Goal: Task Accomplishment & Management: Manage account settings

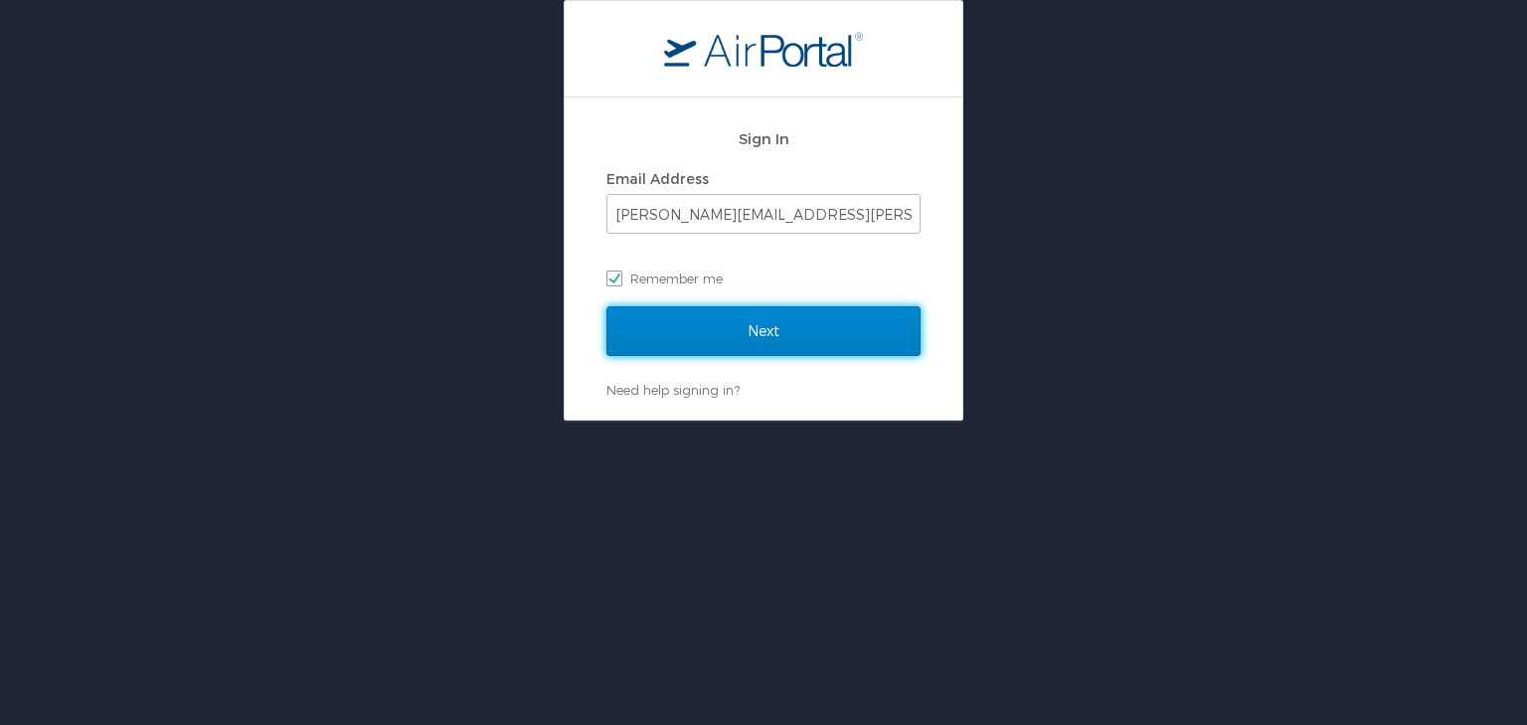
click at [833, 323] on input "Next" at bounding box center [763, 331] width 314 height 50
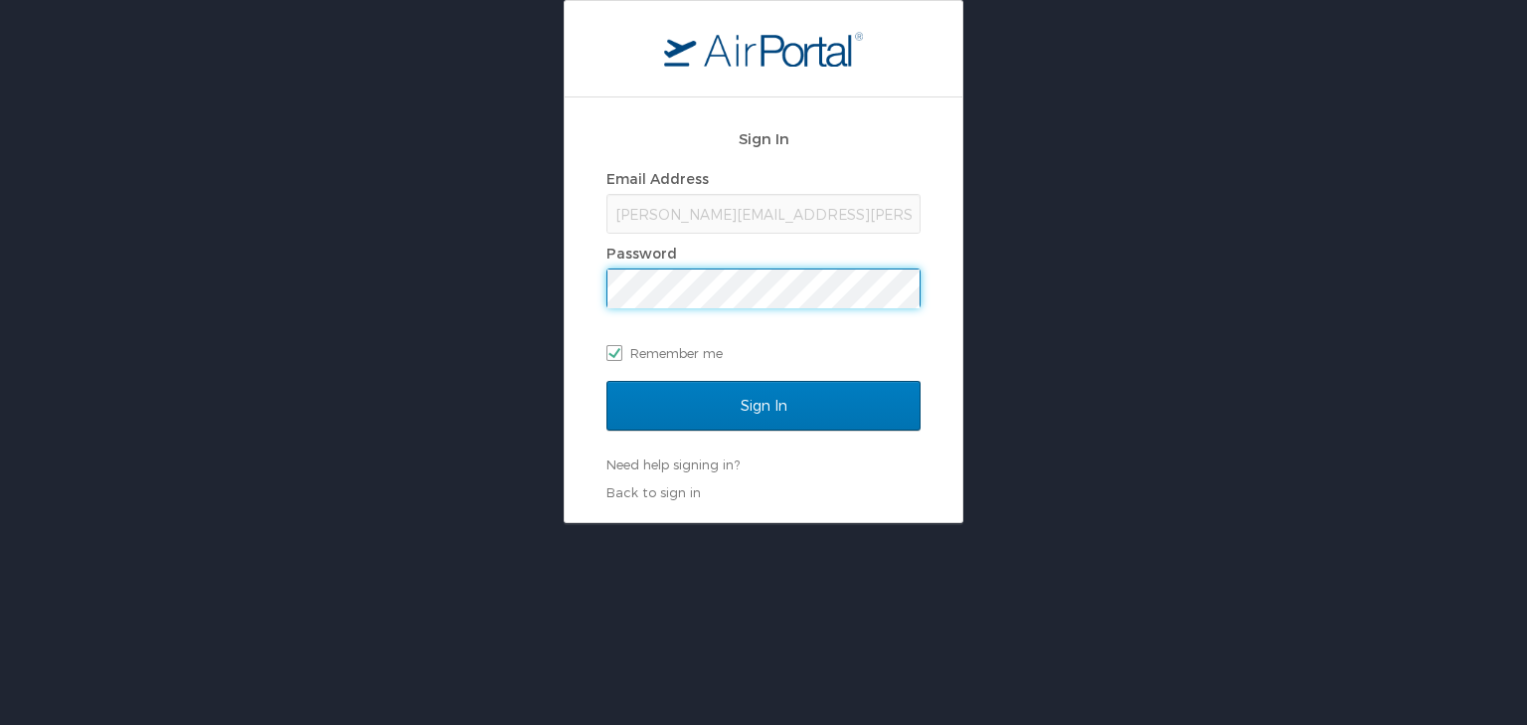
click at [606, 381] on input "Sign In" at bounding box center [763, 406] width 314 height 50
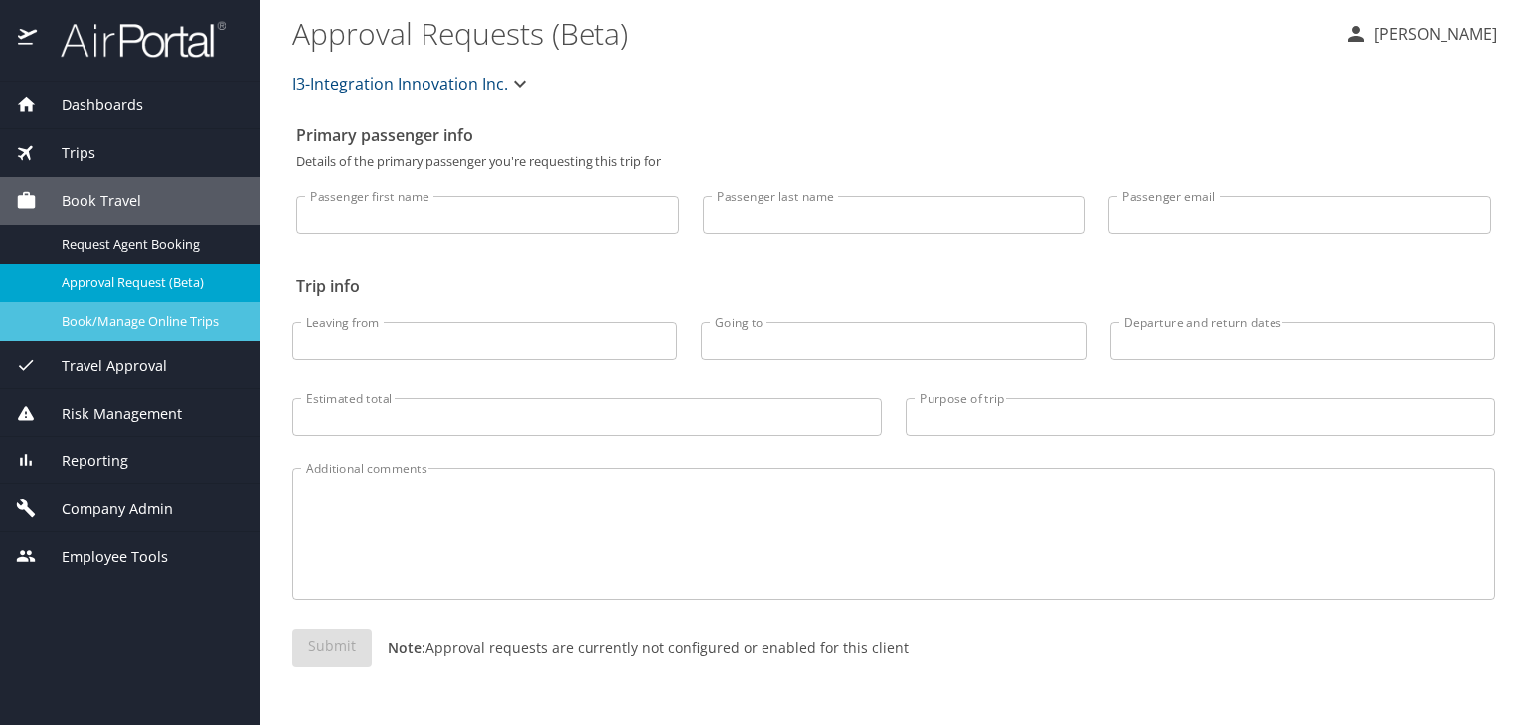
click at [147, 318] on span "Book/Manage Online Trips" at bounding box center [149, 321] width 175 height 19
click at [146, 501] on span "Company Admin" at bounding box center [105, 509] width 136 height 22
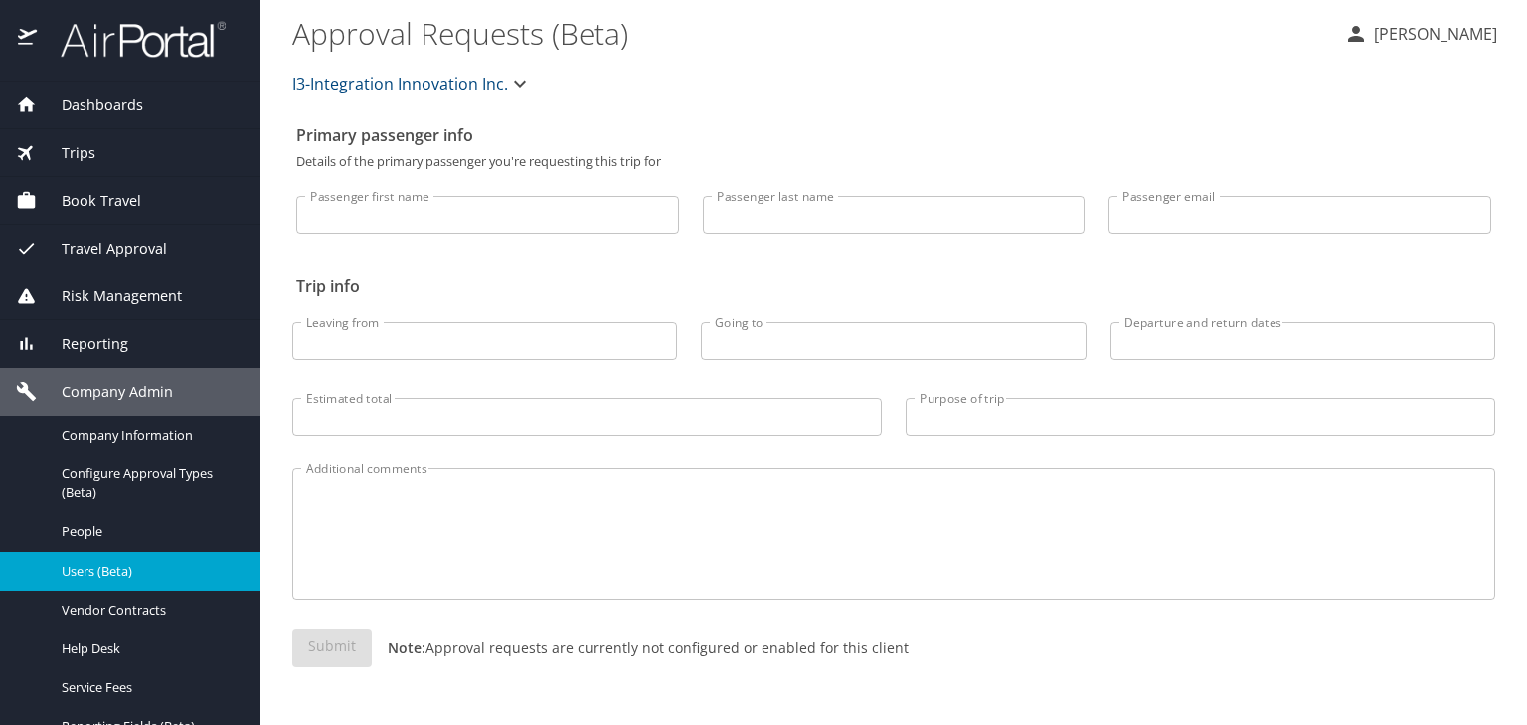
click at [151, 579] on span "Users (Beta)" at bounding box center [149, 571] width 175 height 19
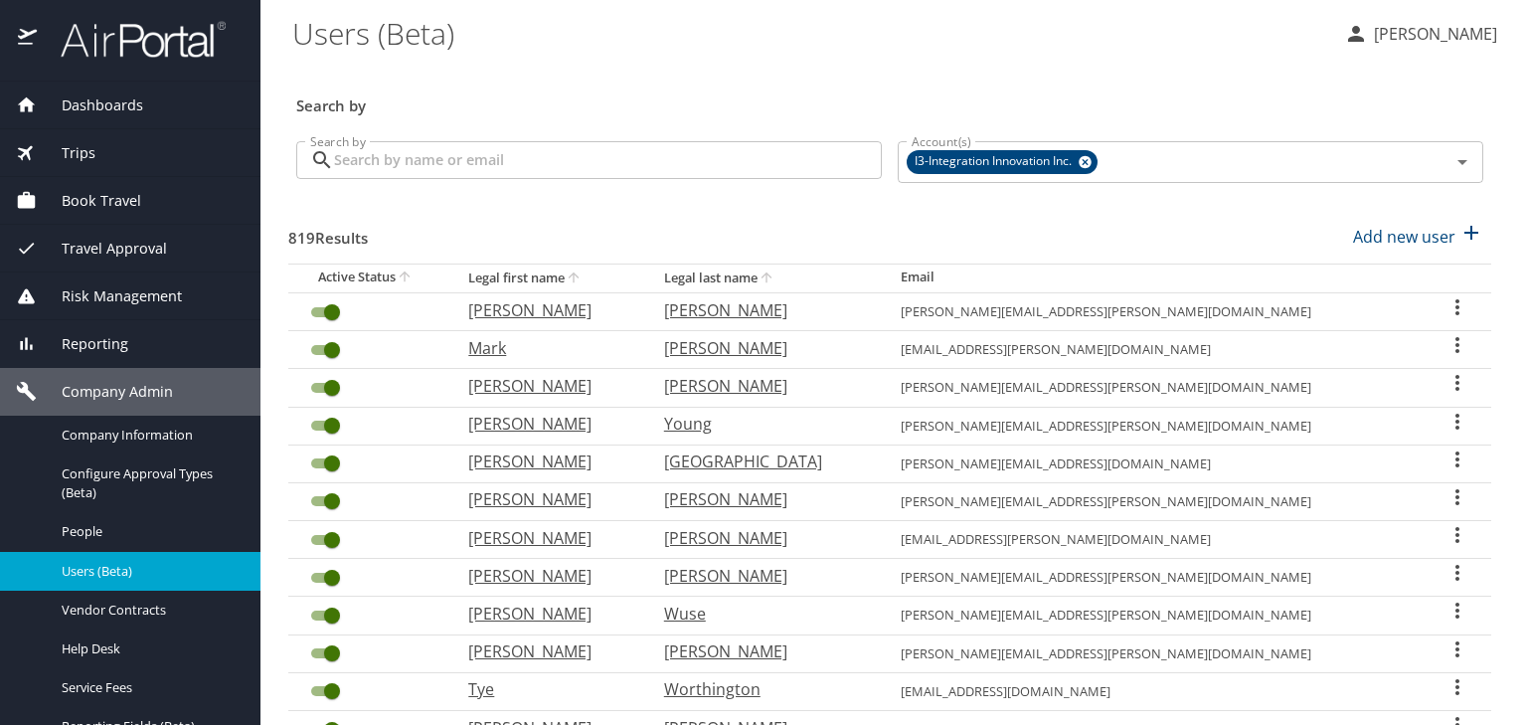
click at [632, 156] on input "Search by" at bounding box center [608, 160] width 548 height 38
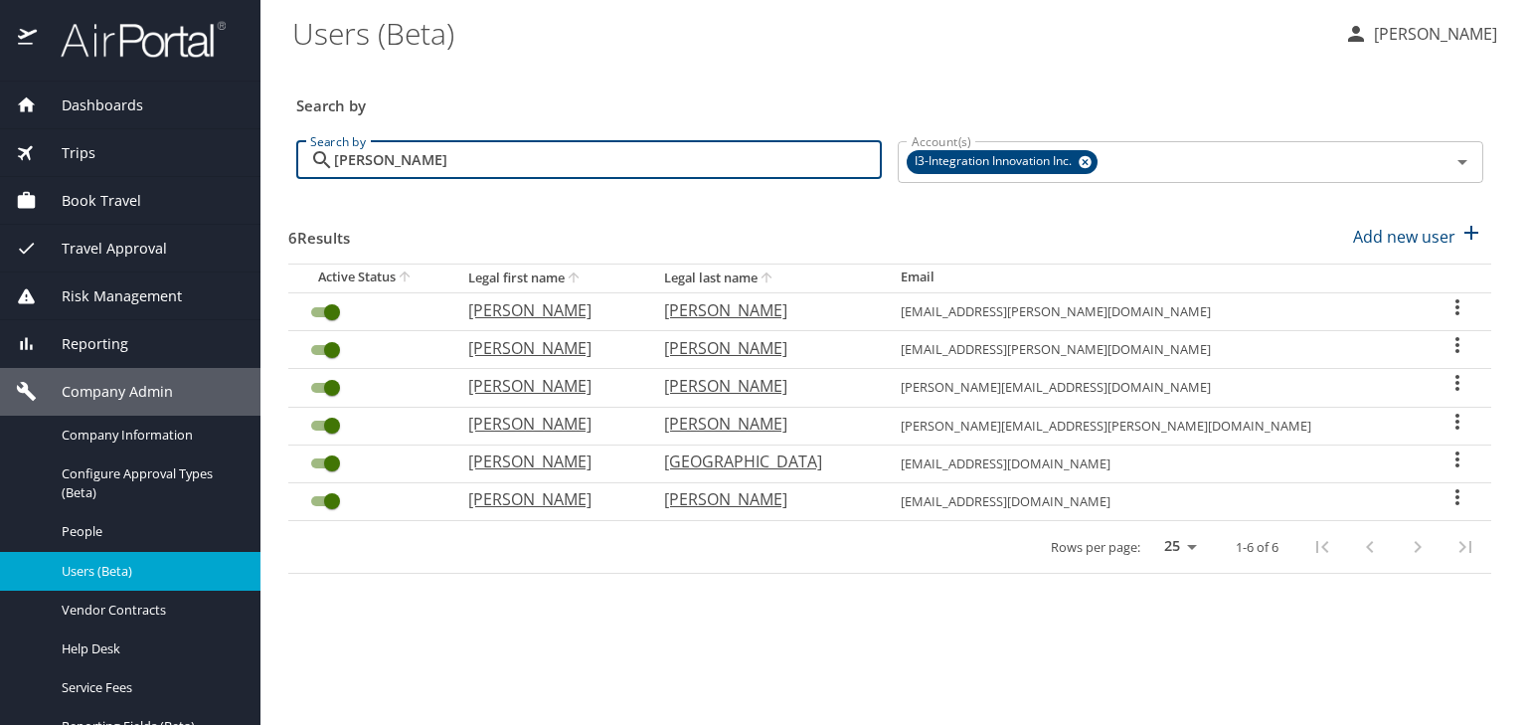
type input "jared"
click at [1453, 382] on icon "User Search Table" at bounding box center [1457, 383] width 24 height 24
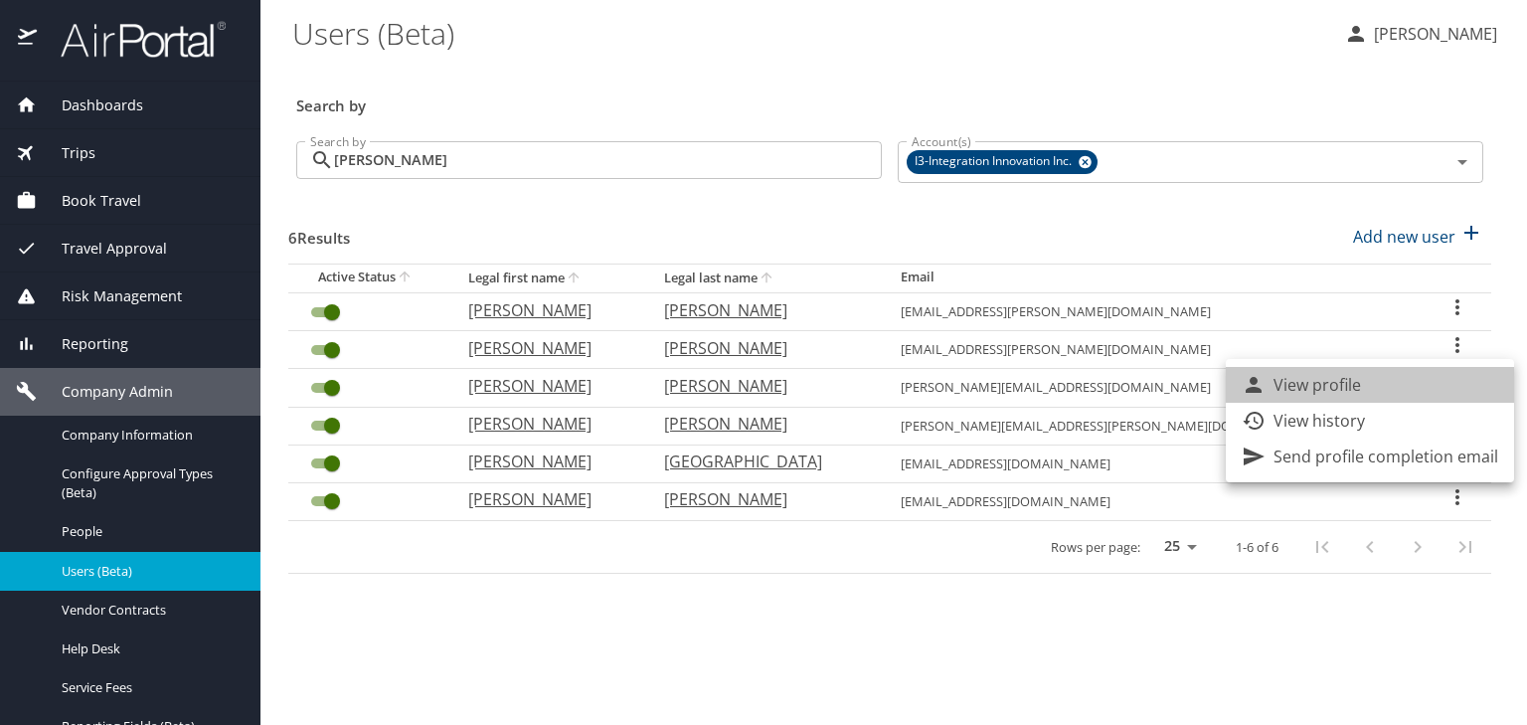
click at [1377, 382] on li "View profile" at bounding box center [1370, 385] width 288 height 36
select select "US"
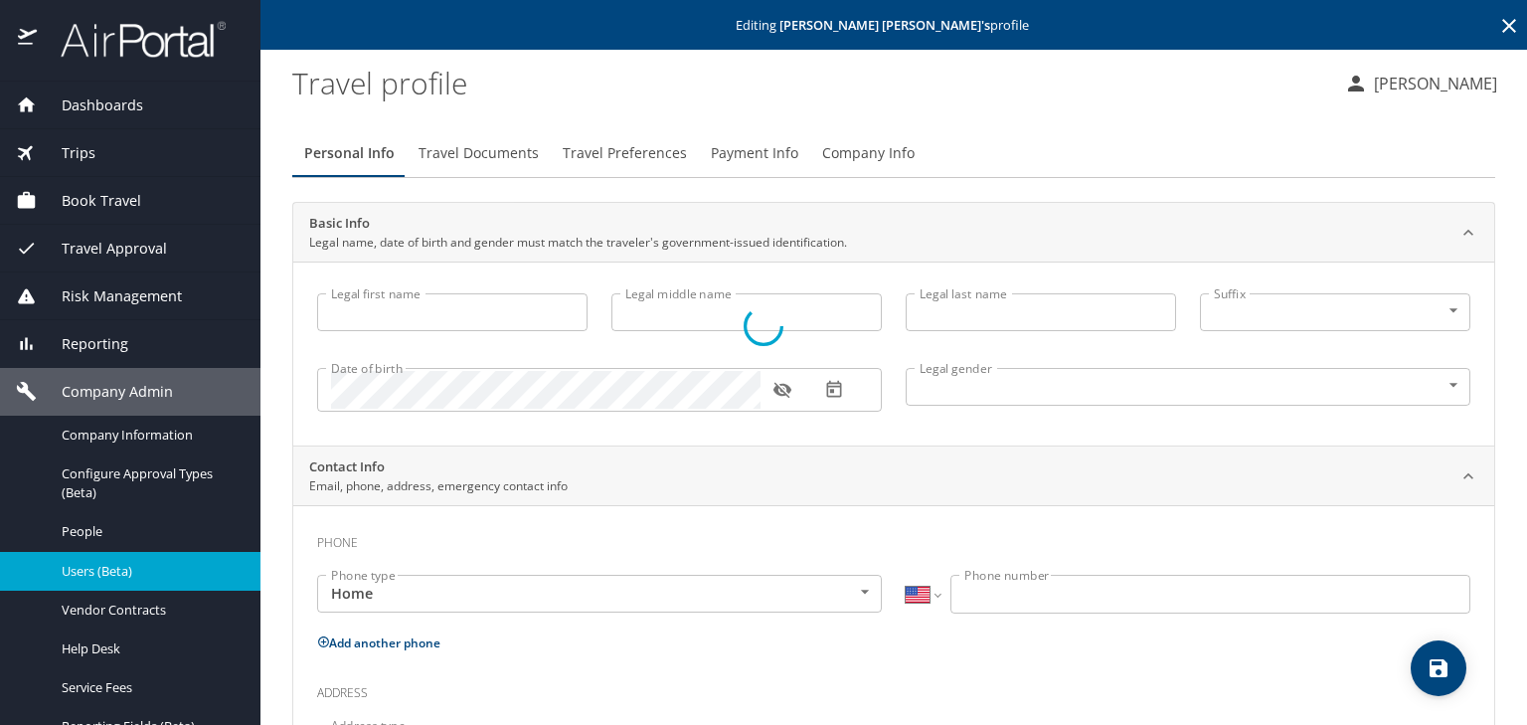
type input "Matthew"
type input "Grant"
type input "Jared"
type input "Male"
type input "Kristen"
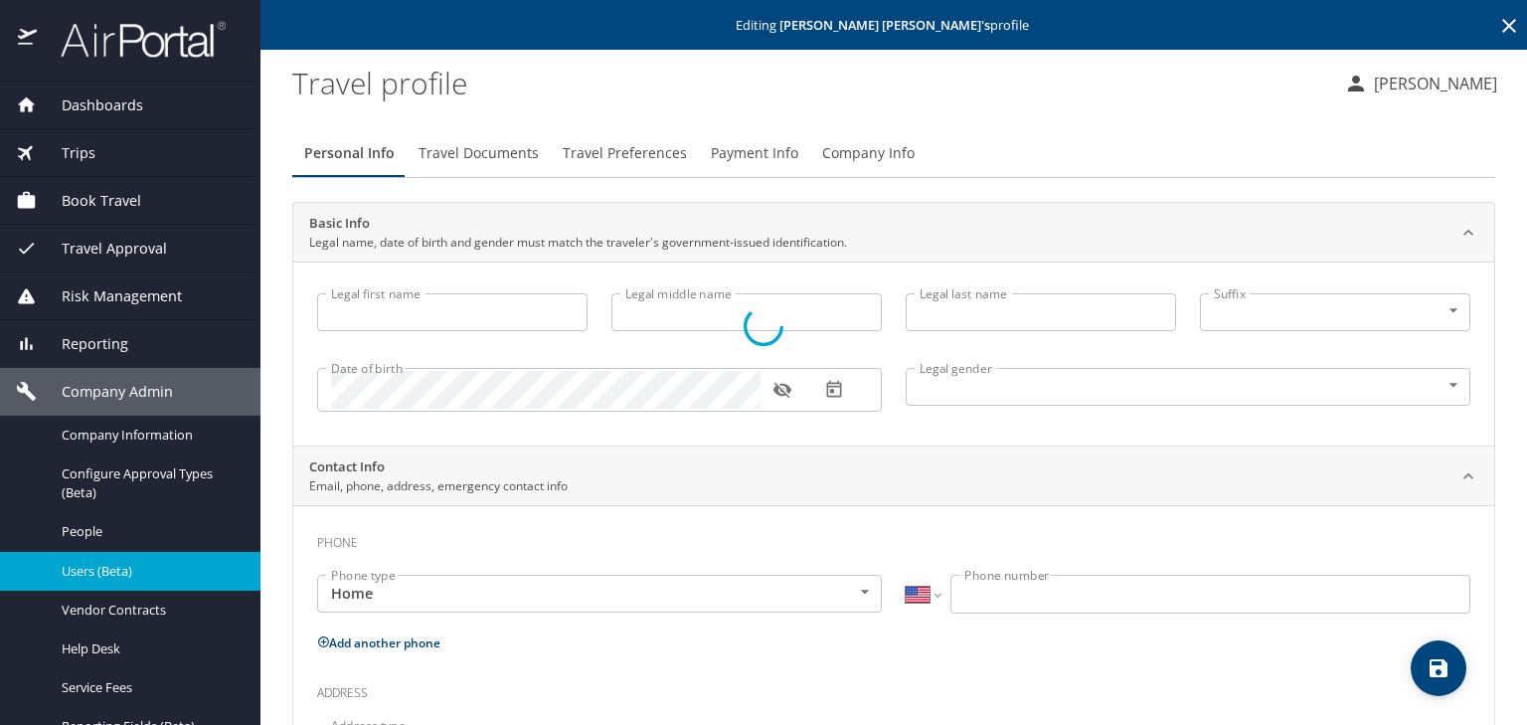
type input "Jared"
select select "UG"
type input "2801382"
select select "US"
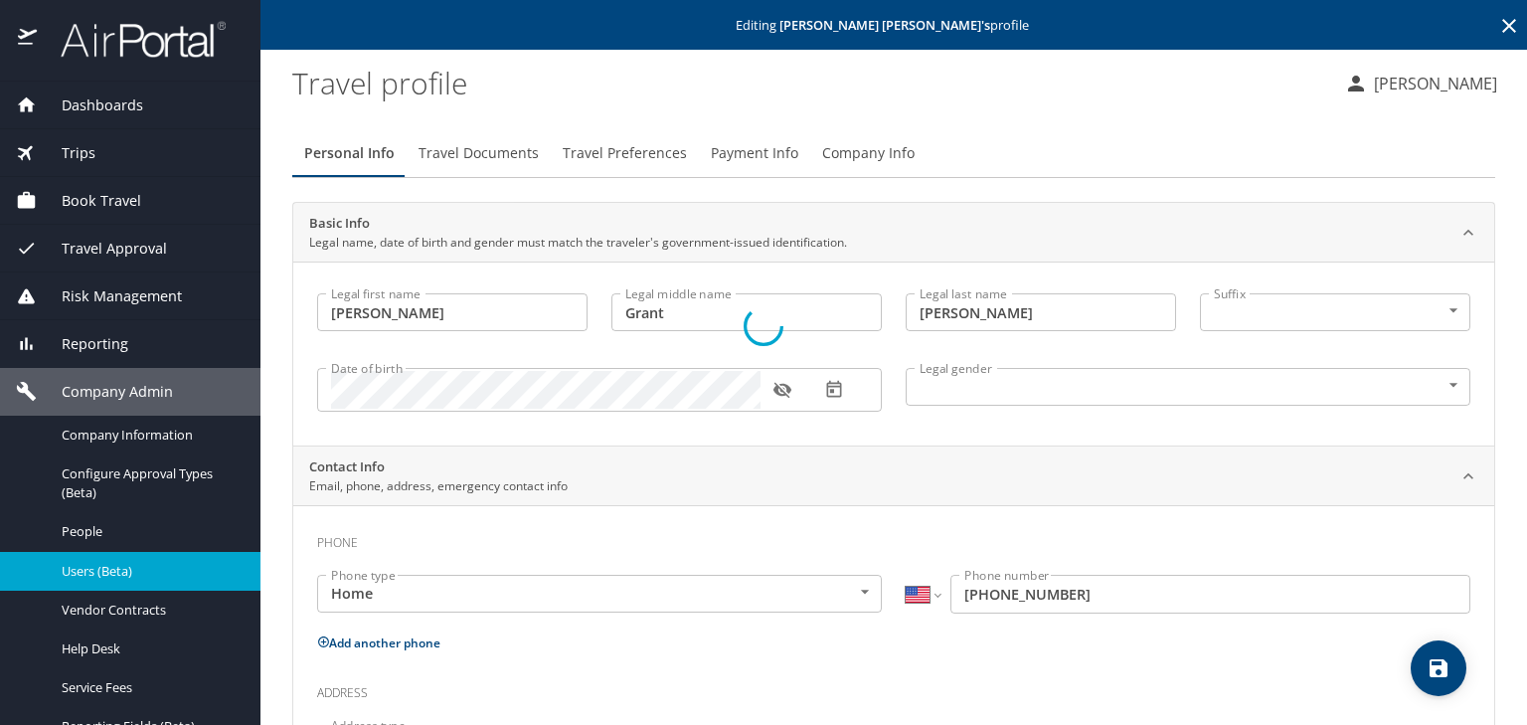
select select "UG"
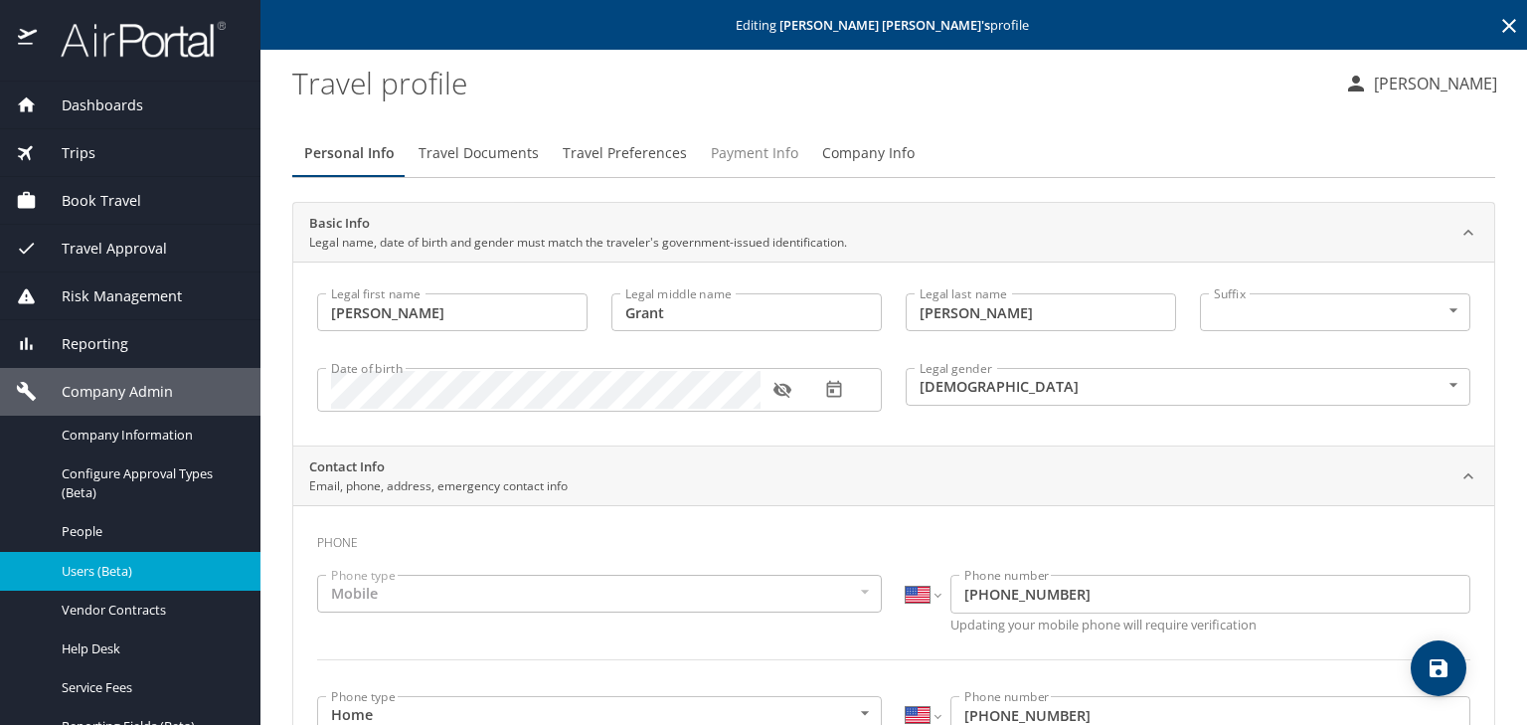
click at [720, 154] on span "Payment Info" at bounding box center [754, 153] width 87 height 25
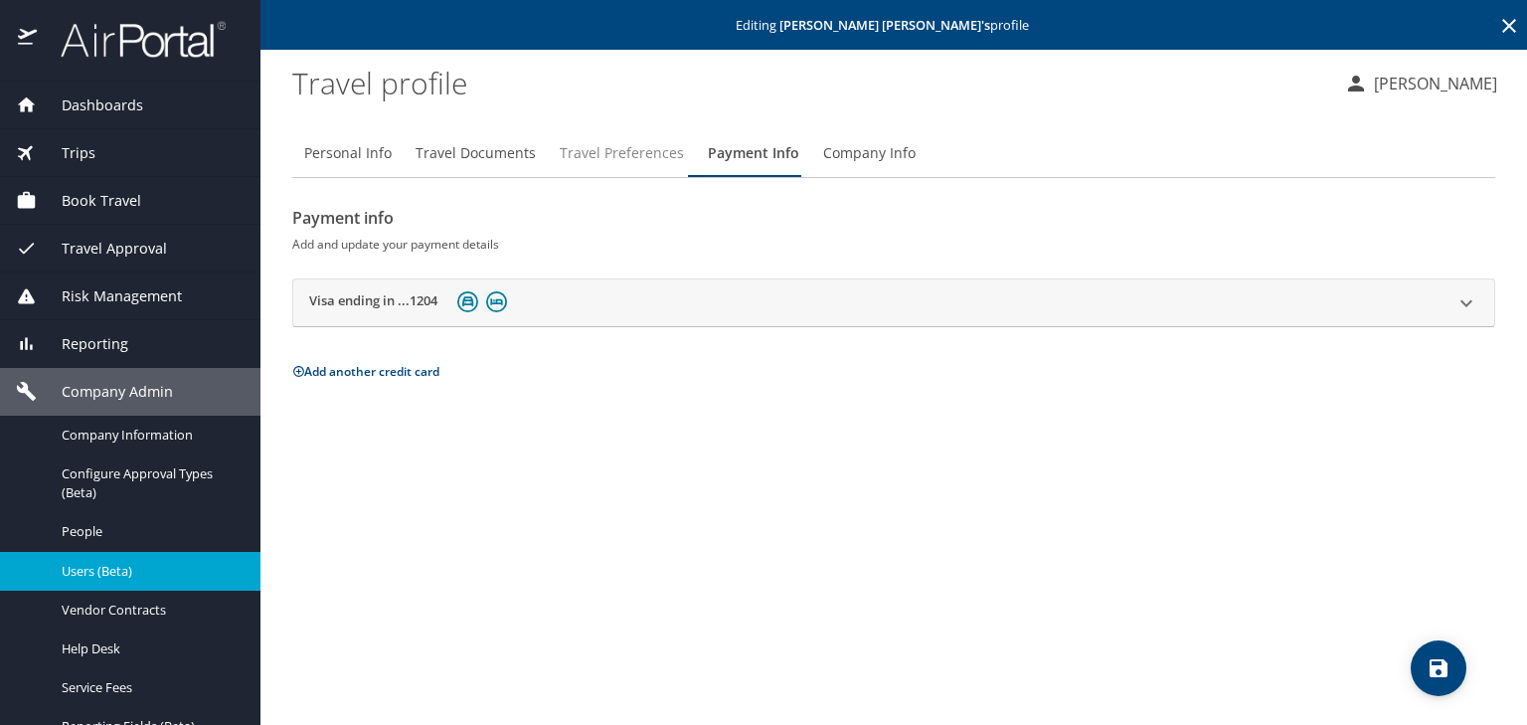
click at [633, 154] on span "Travel Preferences" at bounding box center [622, 153] width 124 height 25
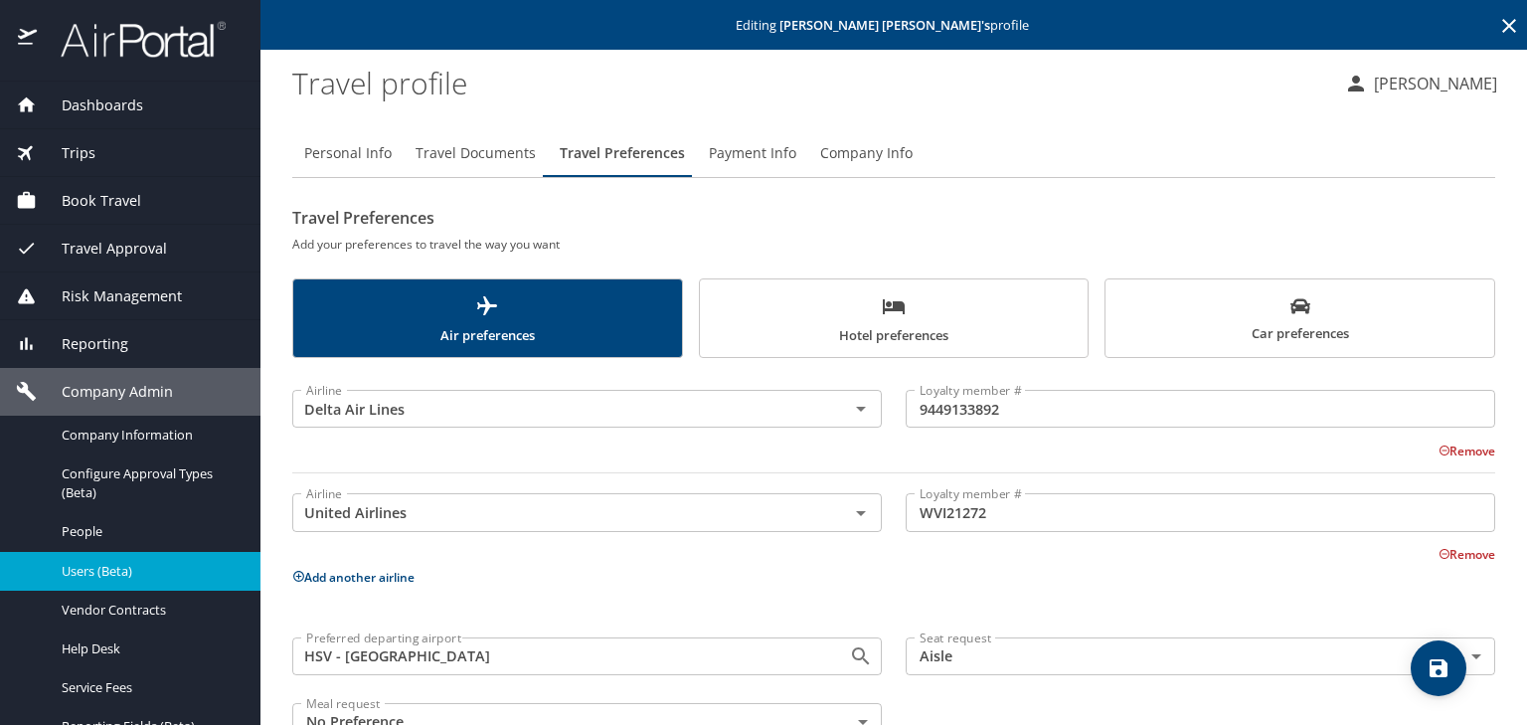
drag, startPoint x: 1480, startPoint y: 321, endPoint x: 1455, endPoint y: 315, distance: 25.6
click at [1477, 320] on button "Car preferences" at bounding box center [1299, 318] width 391 height 80
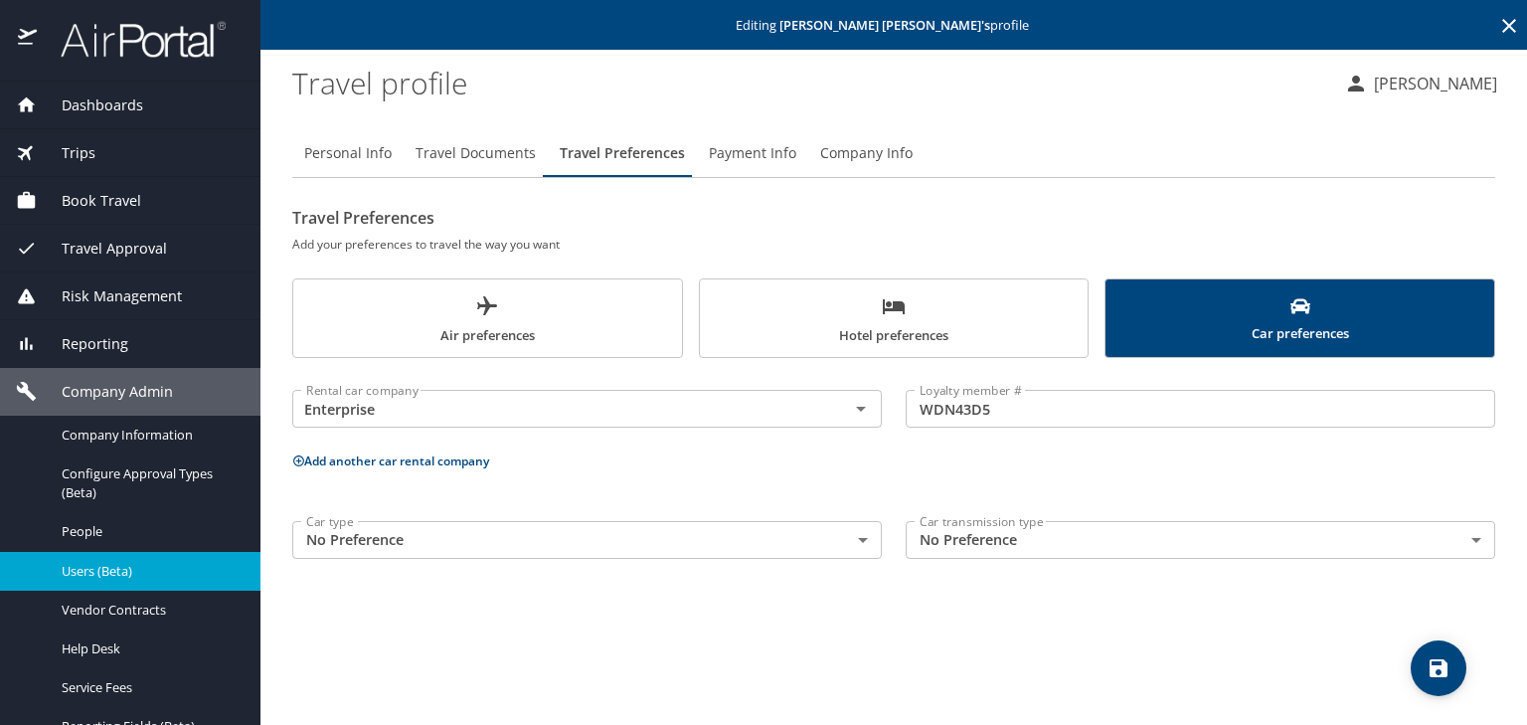
click at [368, 459] on button "Add another car rental company" at bounding box center [390, 460] width 197 height 17
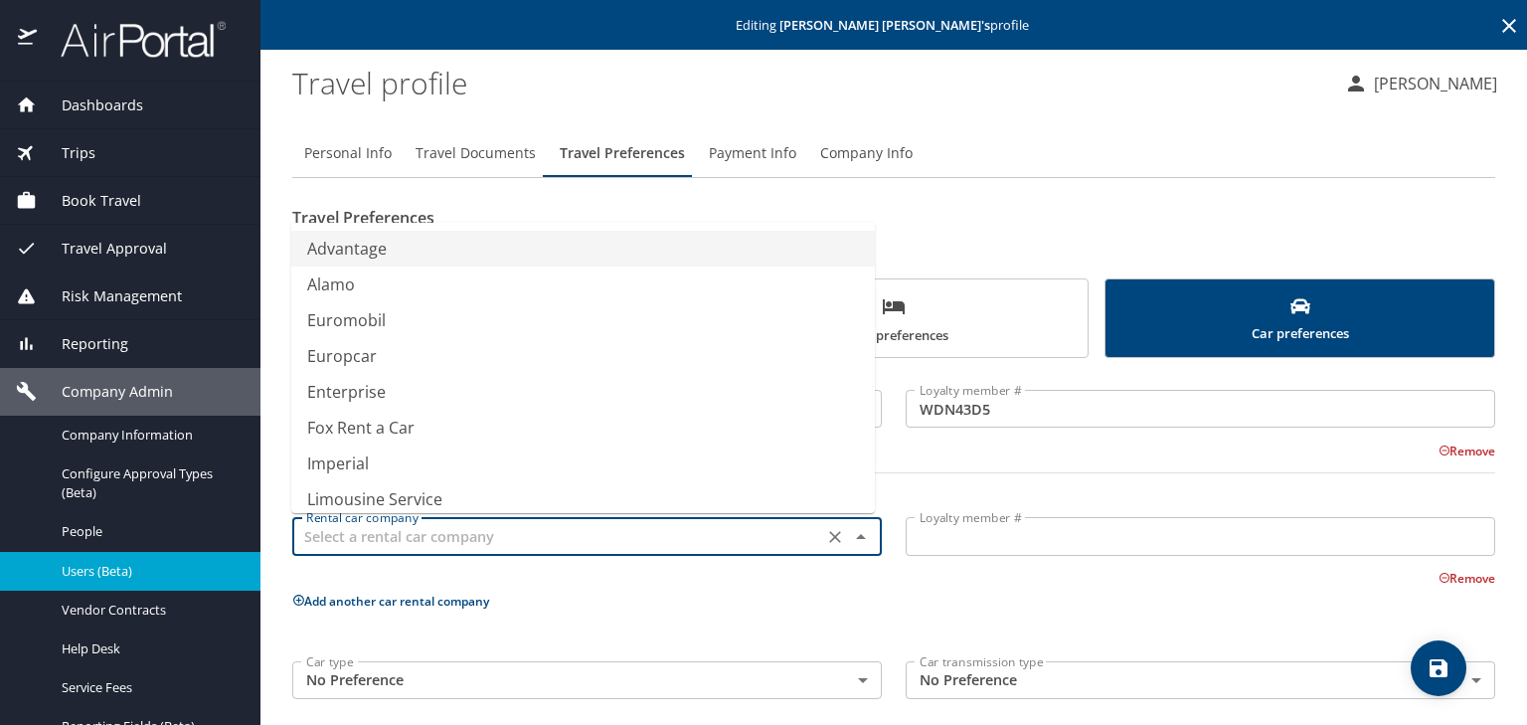
click at [393, 529] on input "text" at bounding box center [557, 536] width 519 height 26
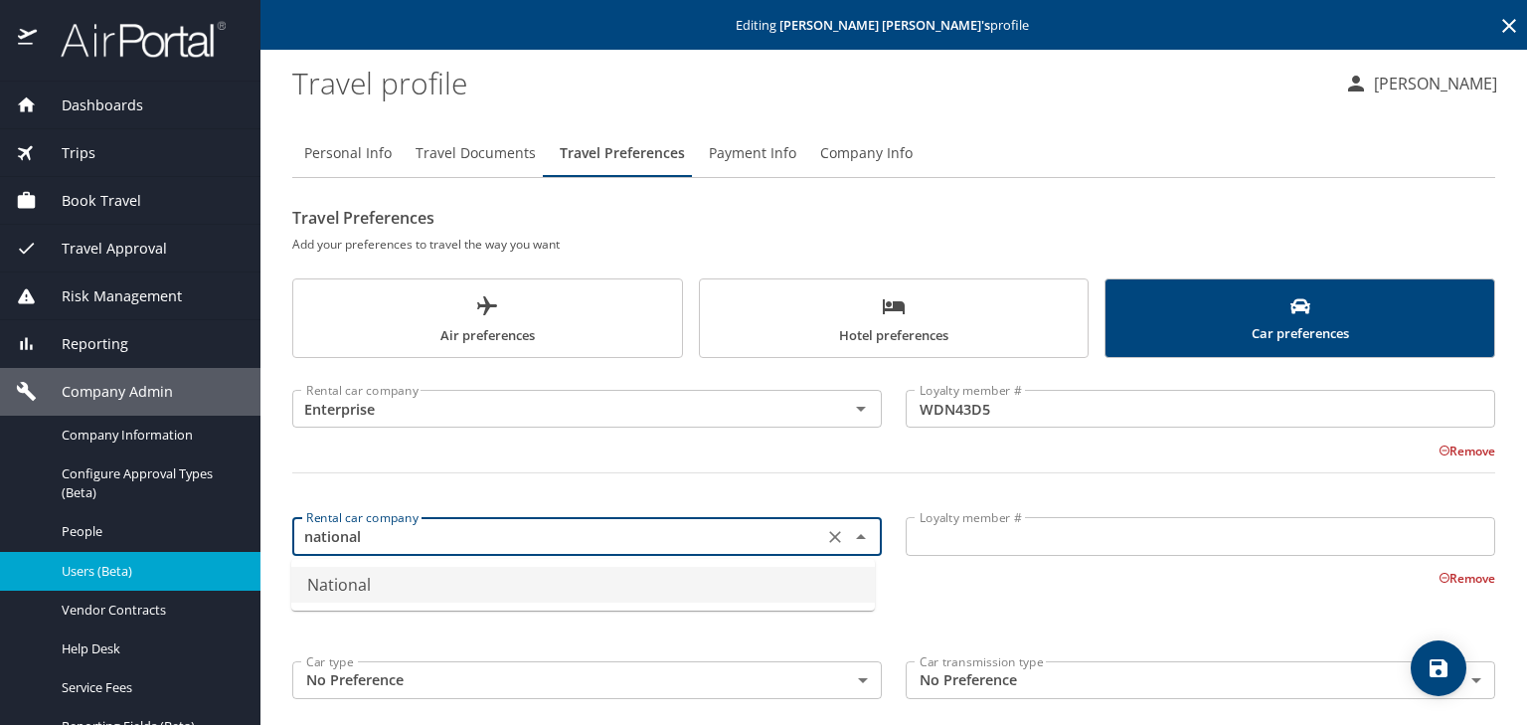
click at [410, 576] on li "National" at bounding box center [583, 585] width 584 height 36
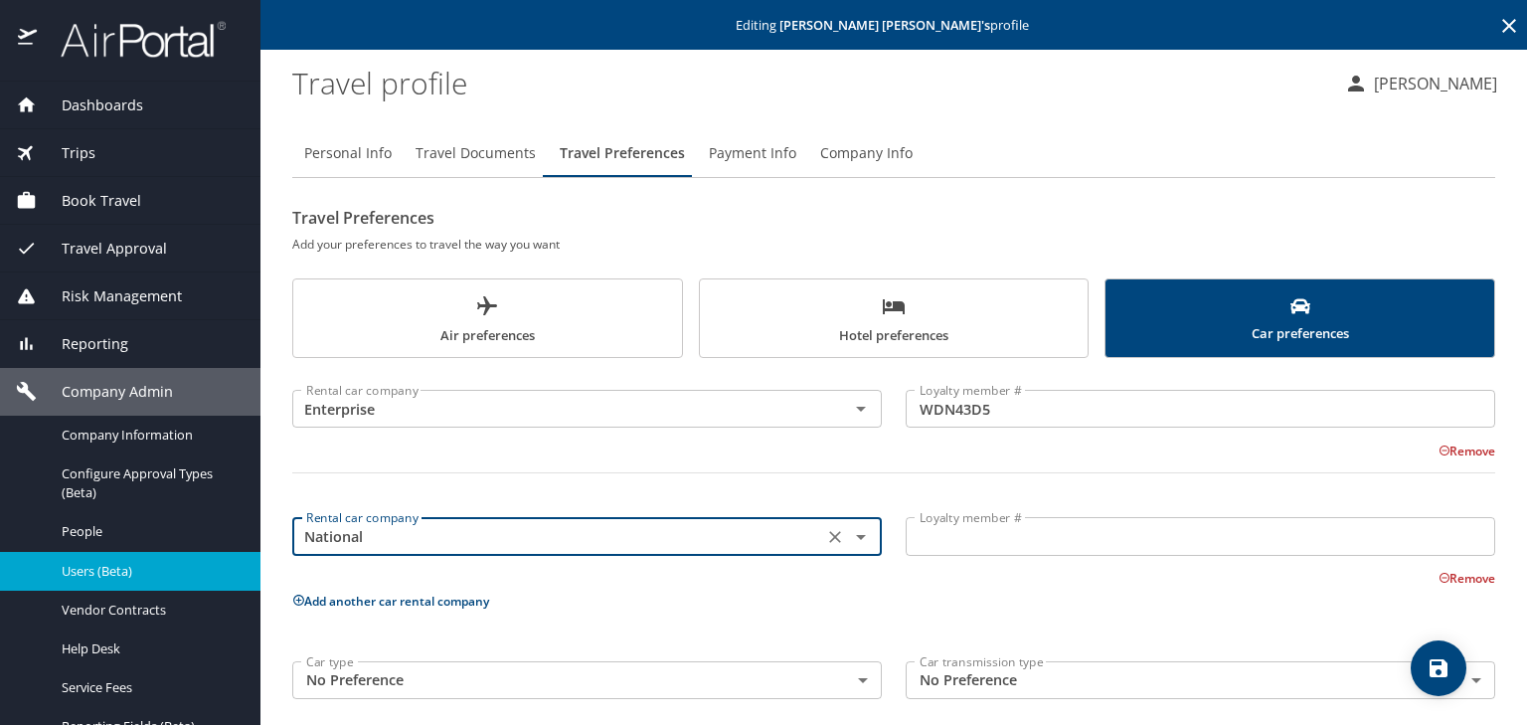
type input "National"
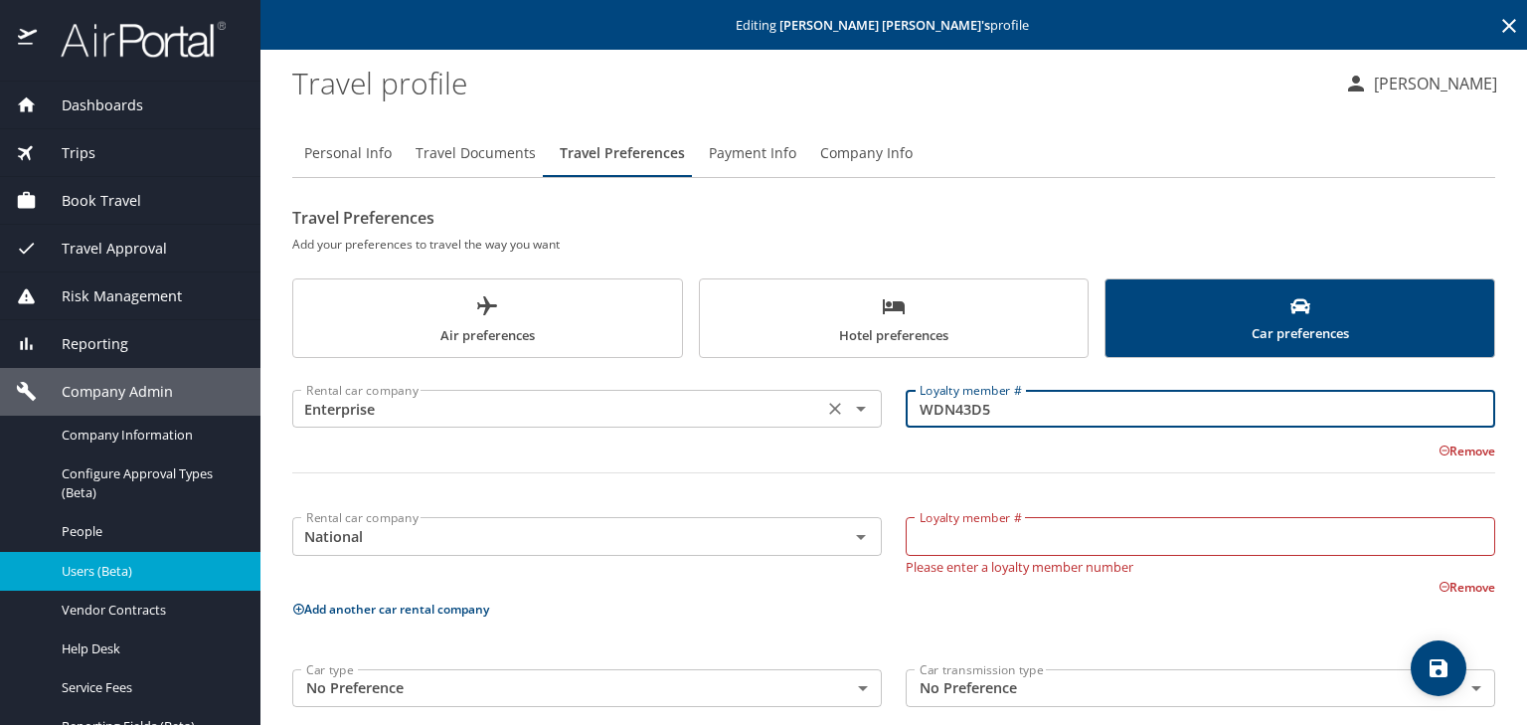
drag, startPoint x: 1002, startPoint y: 414, endPoint x: 862, endPoint y: 398, distance: 141.1
click at [862, 398] on div "Rental car company Enterprise Rental car company Loyalty member # WDN43D5 Loyal…" at bounding box center [893, 439] width 1227 height 139
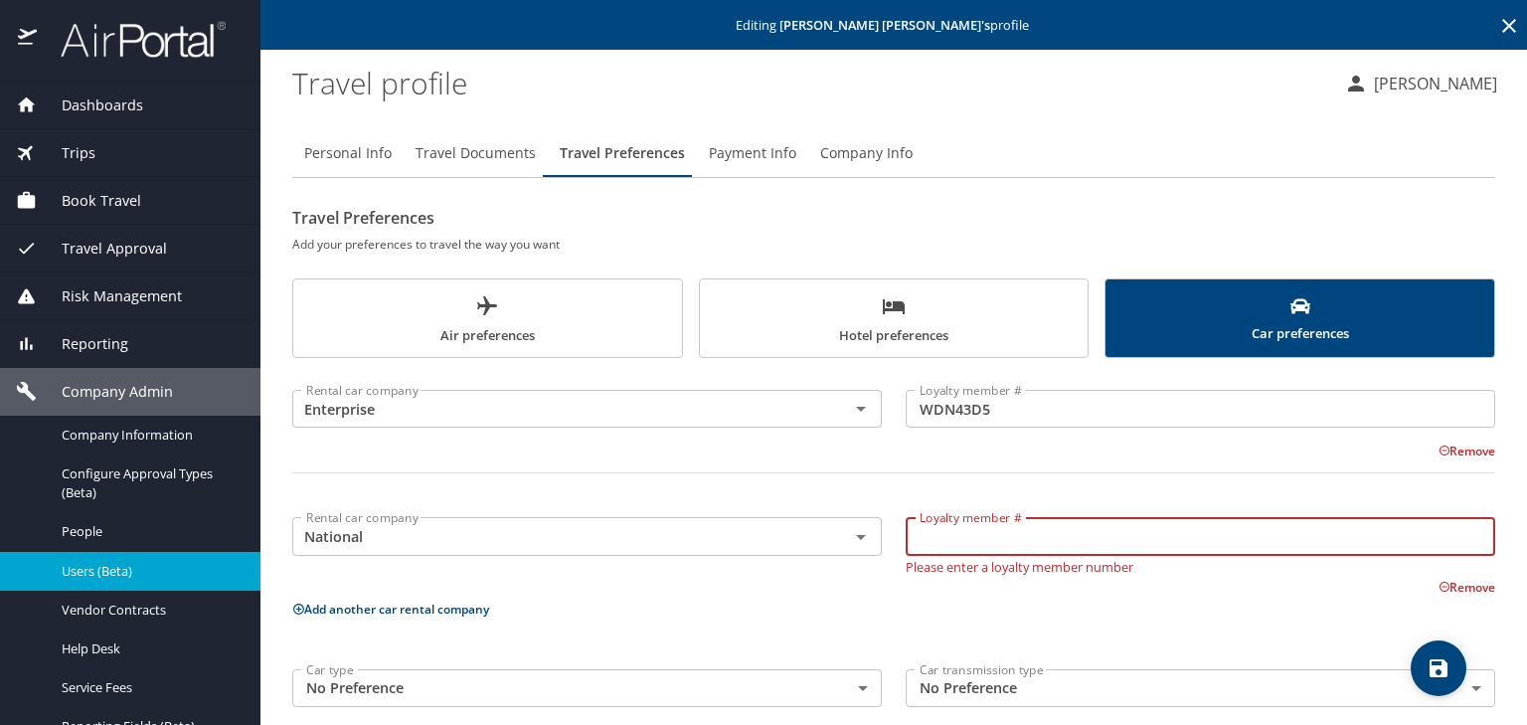
click at [963, 529] on input "Loyalty member #" at bounding box center [1200, 536] width 589 height 38
paste input "WDN43D5"
type input "WDN43D5"
click at [1445, 662] on icon "save" at bounding box center [1439, 668] width 18 height 18
